Goal: Task Accomplishment & Management: Manage account settings

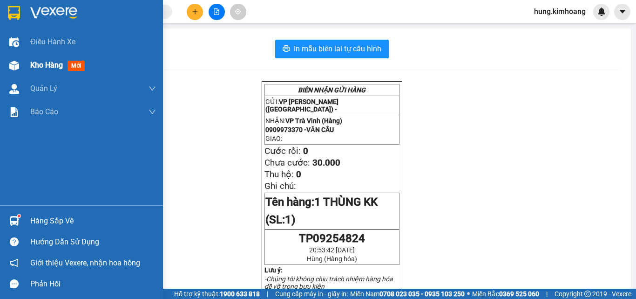
click at [60, 68] on span "Kho hàng" at bounding box center [46, 65] width 33 height 9
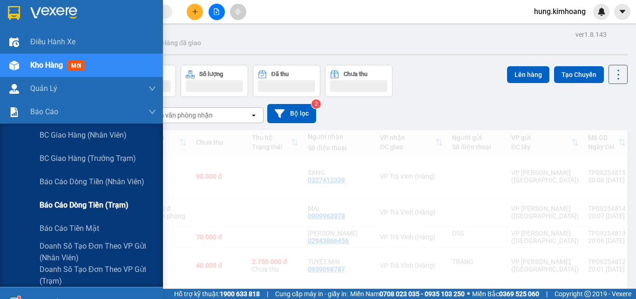
click at [104, 206] on span "Báo cáo dòng tiền (trạm)" at bounding box center [84, 205] width 89 height 12
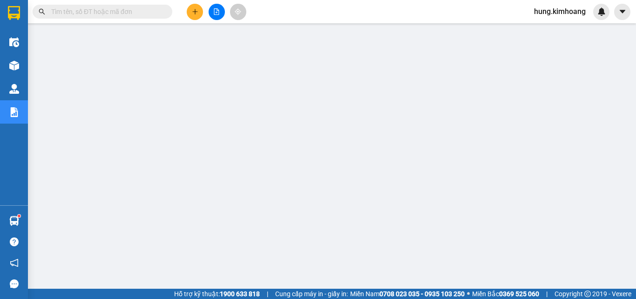
click at [542, 15] on span "hung.kimhoang" at bounding box center [560, 12] width 67 height 12
click at [546, 31] on span "Đăng xuất" at bounding box center [564, 29] width 48 height 10
